Goal: Book appointment/travel/reservation

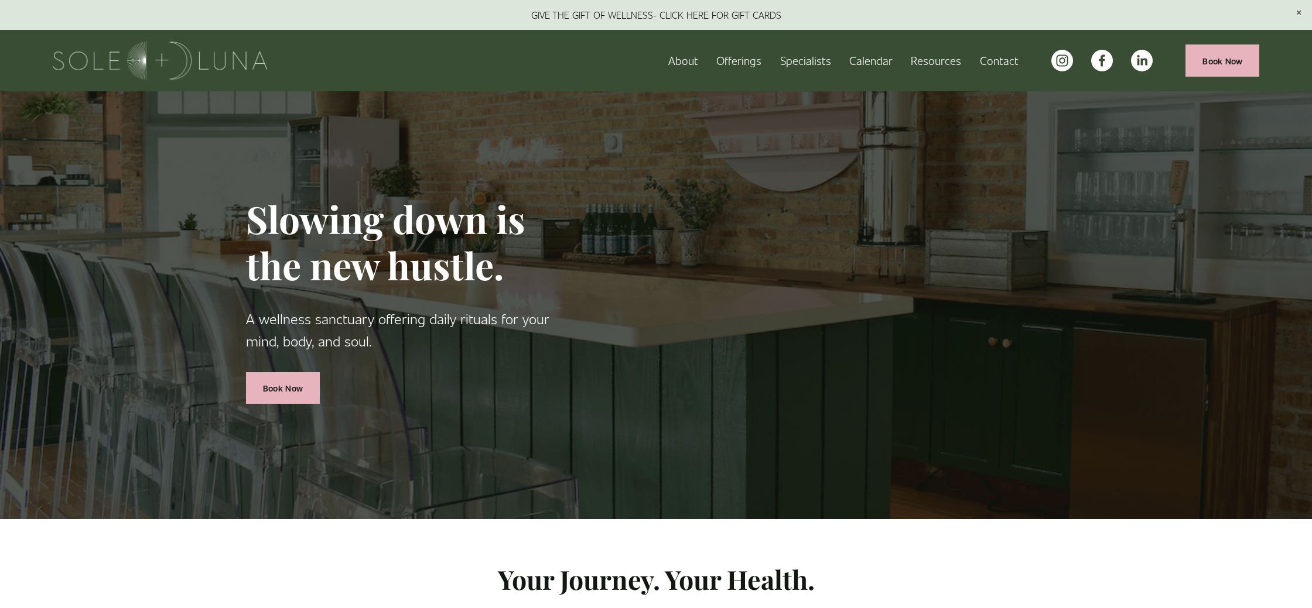
click at [876, 59] on link "Calendar" at bounding box center [870, 60] width 43 height 20
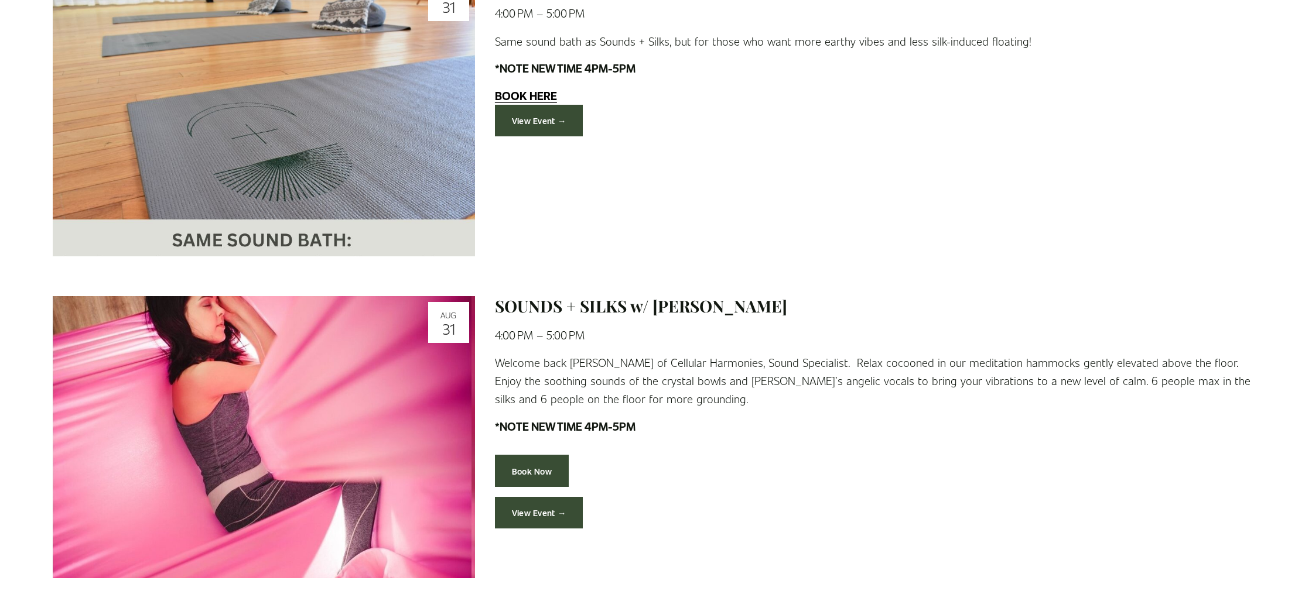
scroll to position [1159, 0]
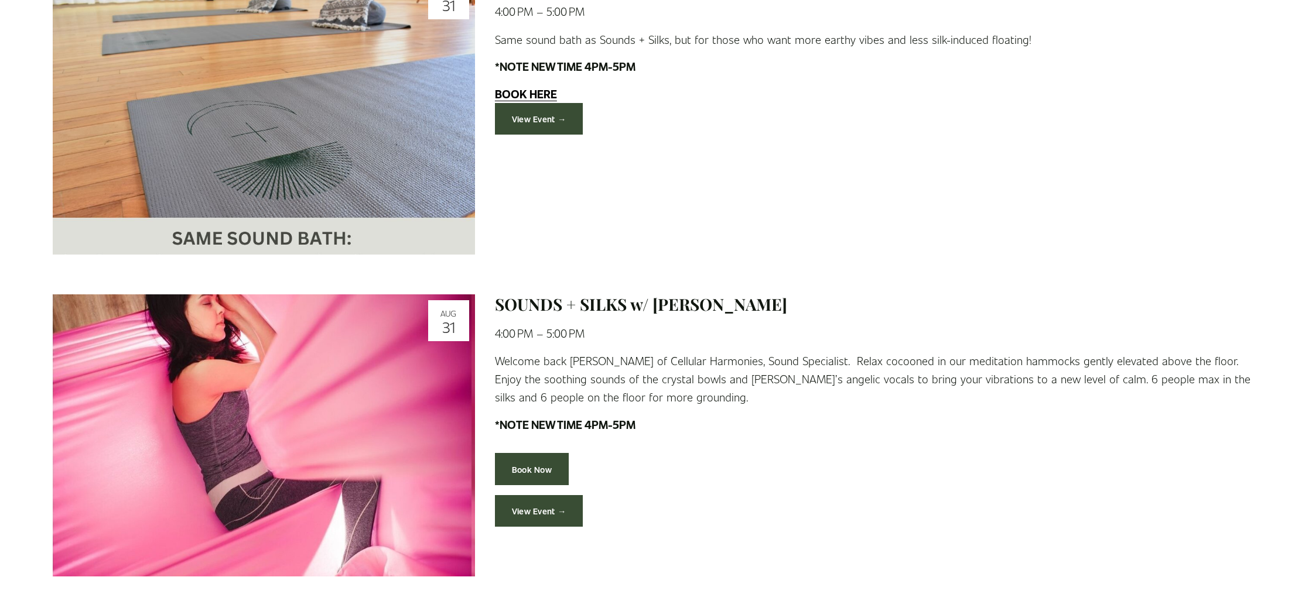
click at [537, 504] on link "View Event →" at bounding box center [539, 511] width 88 height 32
click at [502, 459] on link "Book Now" at bounding box center [532, 469] width 74 height 32
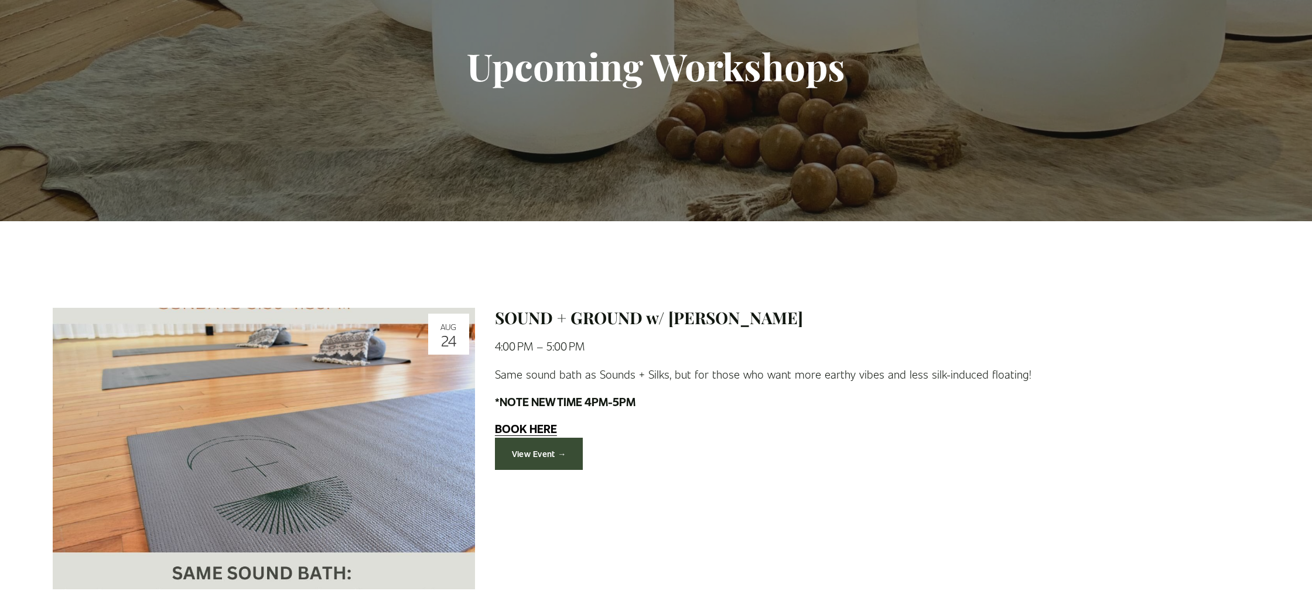
scroll to position [0, 0]
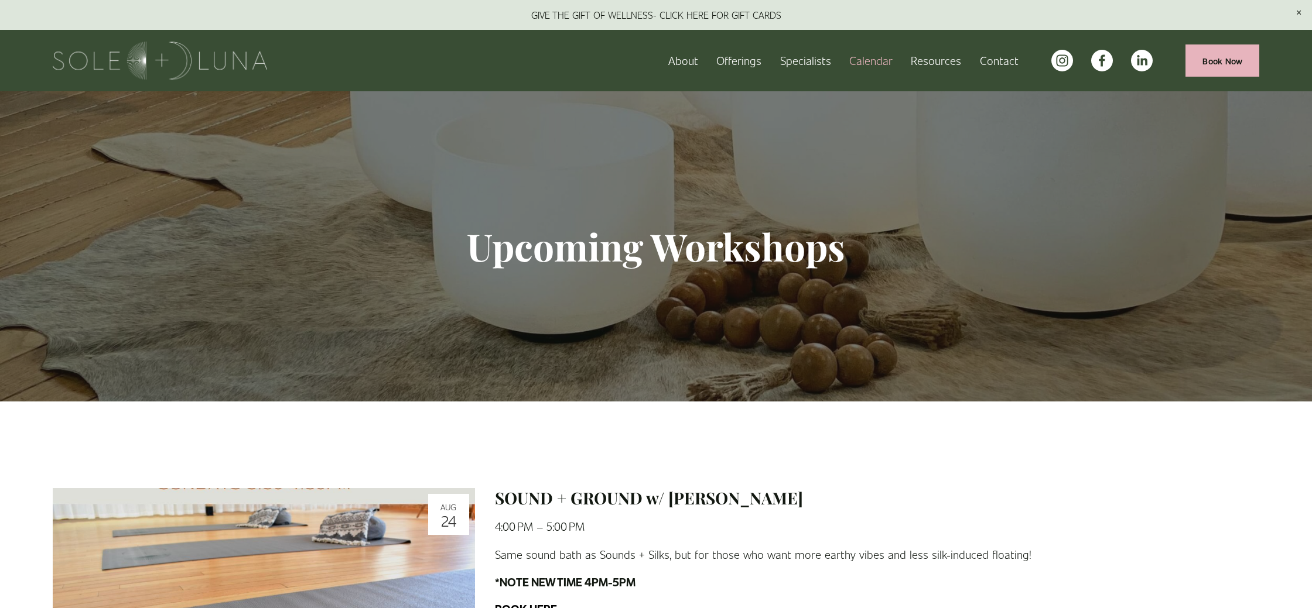
click at [697, 65] on link "About" at bounding box center [683, 60] width 30 height 20
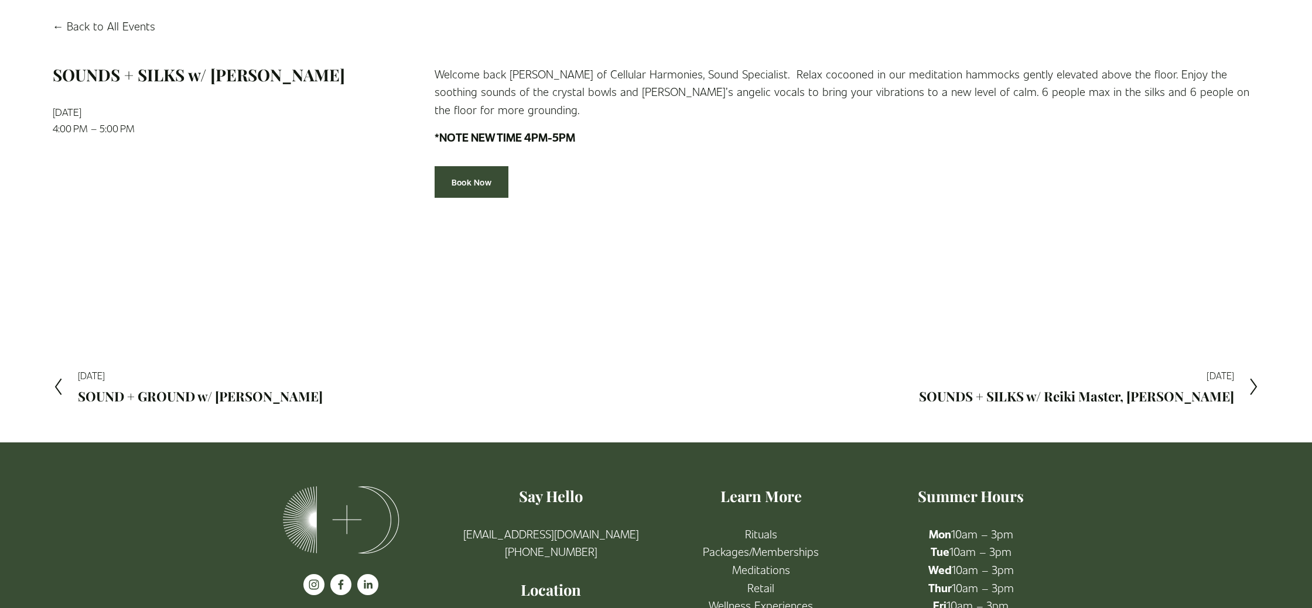
scroll to position [158, 0]
